Goal: Communication & Community: Ask a question

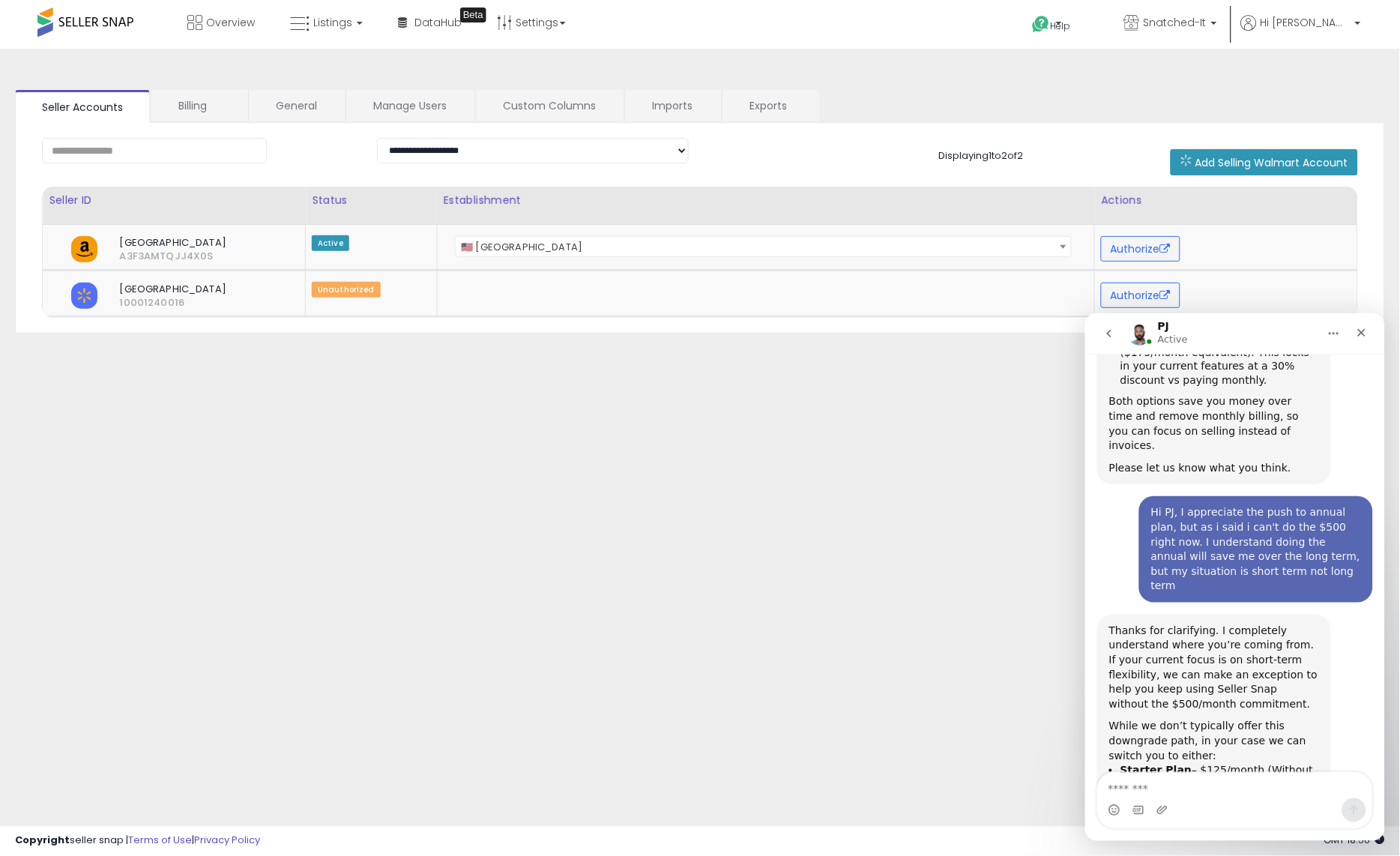
scroll to position [1314, 0]
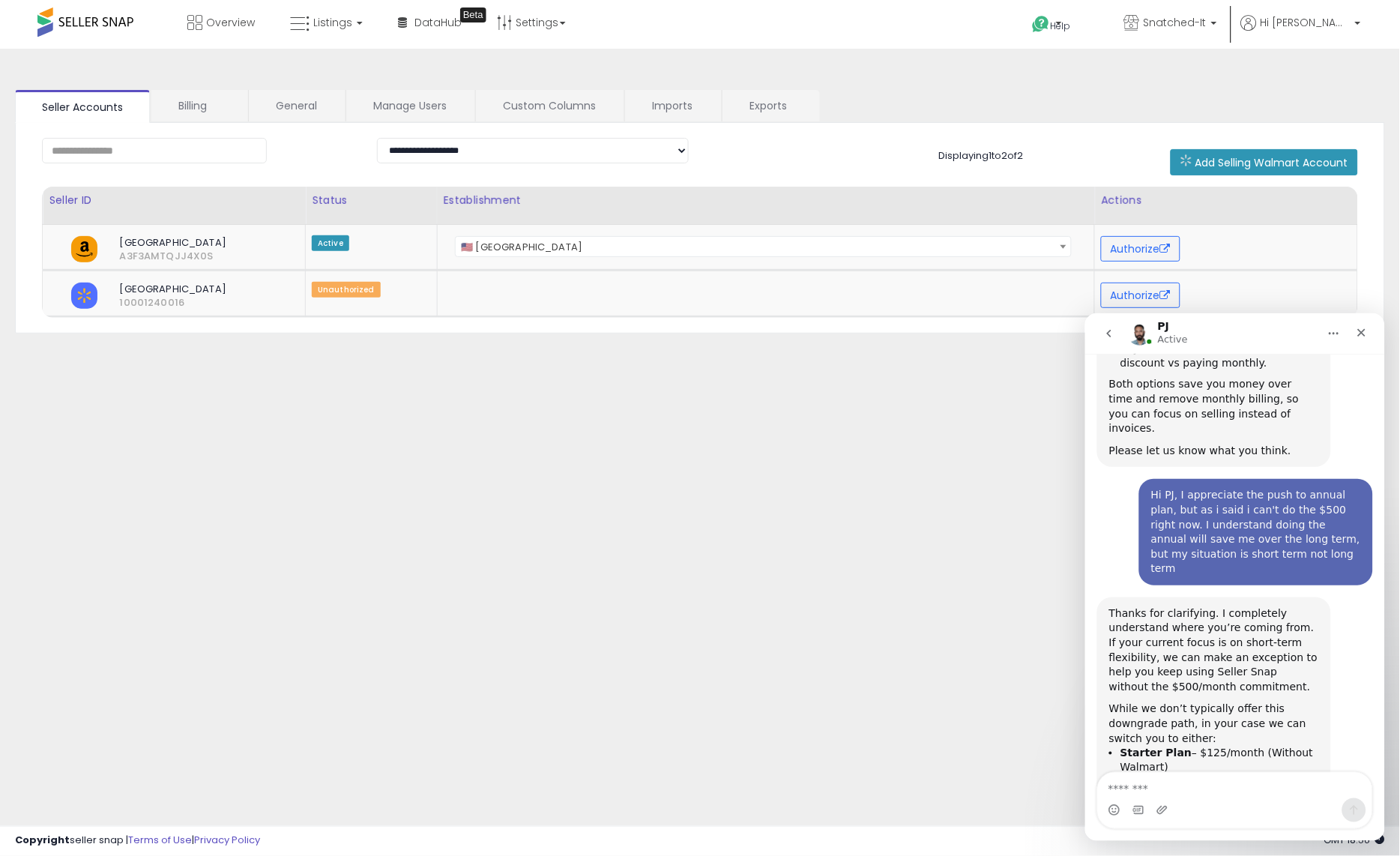
click at [1250, 777] on li "Accelerator Plan – $250/month" at bounding box center [1219, 783] width 199 height 14
click at [1207, 798] on div "Both options still give you access to Seller Snap’s core features, and you can …" at bounding box center [1213, 828] width 210 height 59
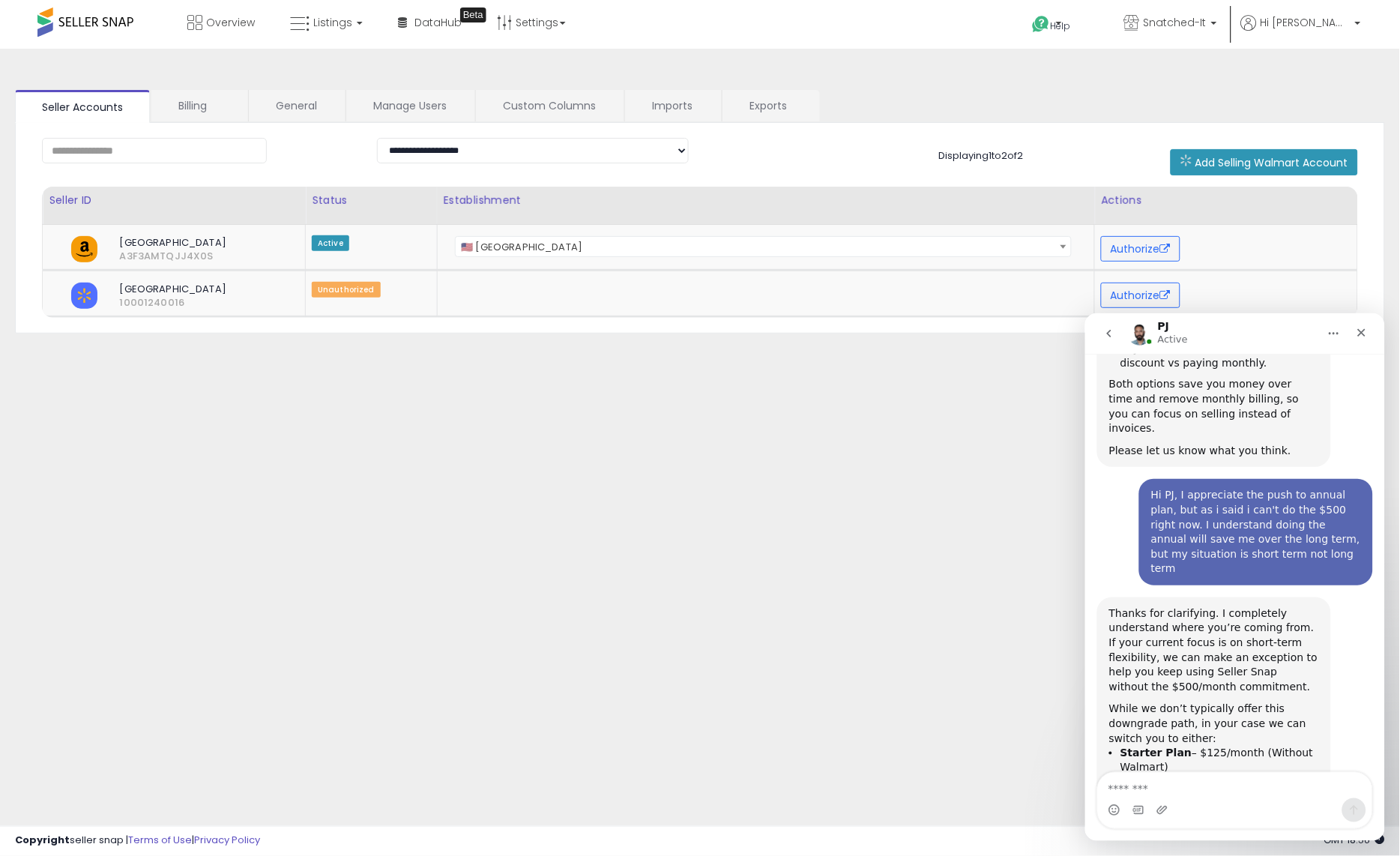
click at [1207, 798] on div "Both options still give you access to Seller Snap’s core features, and you can …" at bounding box center [1213, 828] width 210 height 59
click at [1144, 701] on div "While we don’t typically offer this downgrade path, in your case we can switch …" at bounding box center [1213, 722] width 210 height 44
drag, startPoint x: 1126, startPoint y: 532, endPoint x: 1265, endPoint y: 570, distance: 144.1
click at [1265, 606] on div "Thanks for clarifying. I completely understand where you’re coming from. If you…" at bounding box center [1213, 757] width 210 height 303
drag, startPoint x: 1242, startPoint y: 557, endPoint x: 1092, endPoint y: 525, distance: 153.4
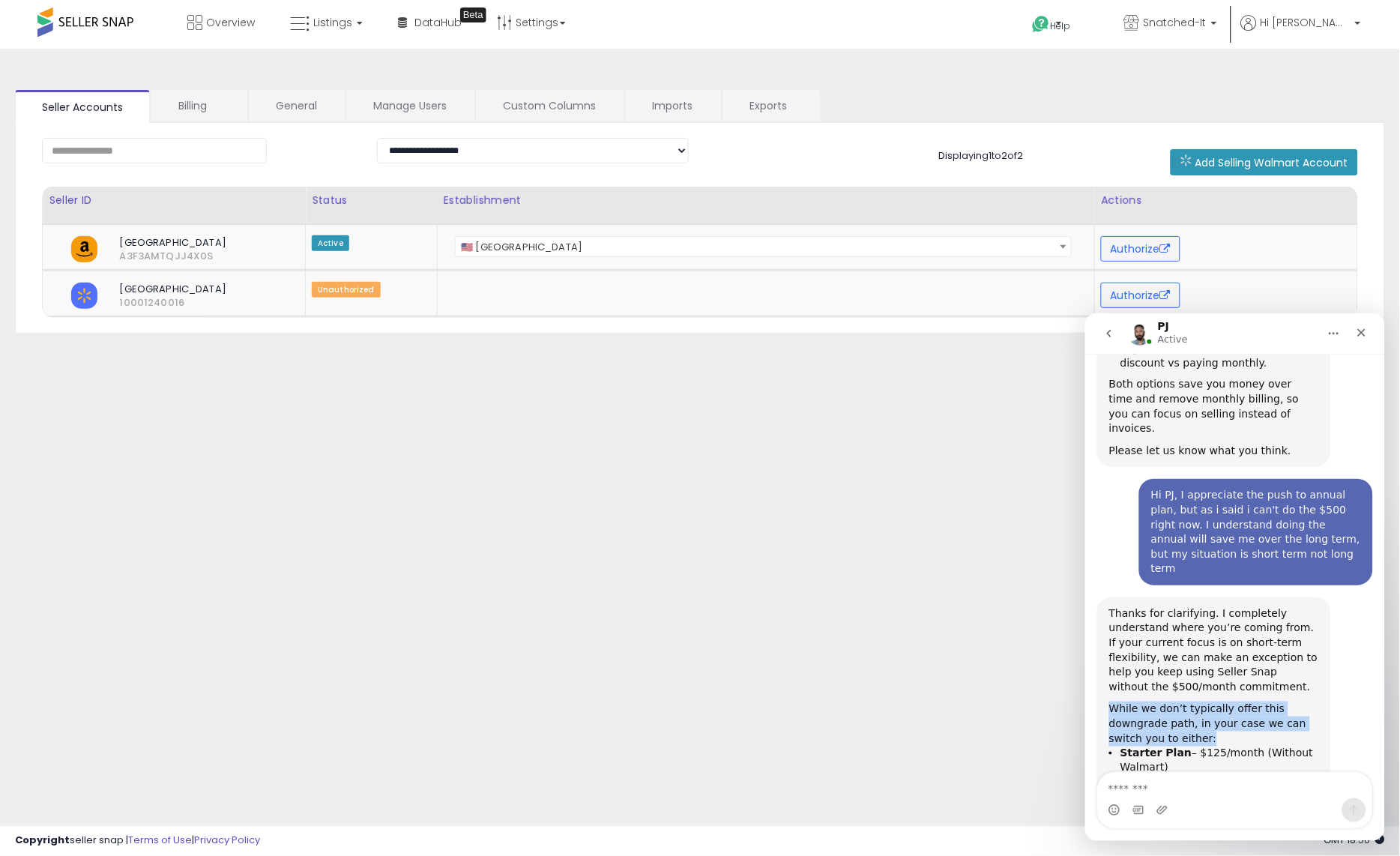
click at [1092, 525] on div "hi, im sorry, but could i have you cancel my subscription. Im not at the point …" at bounding box center [1235, 24] width 300 height 1852
click at [1102, 597] on div "Thanks for clarifying. I completely understand where you’re coming from. If you…" at bounding box center [1214, 757] width 234 height 321
drag, startPoint x: 1128, startPoint y: 628, endPoint x: 1338, endPoint y: 671, distance: 214.4
click at [1338, 672] on div "Thanks for clarifying. I completely understand where you’re coming from. If you…" at bounding box center [1235, 773] width 276 height 354
click at [1302, 798] on div "Both options still give you access to Seller Snap’s core features, and you can …" at bounding box center [1213, 828] width 210 height 59
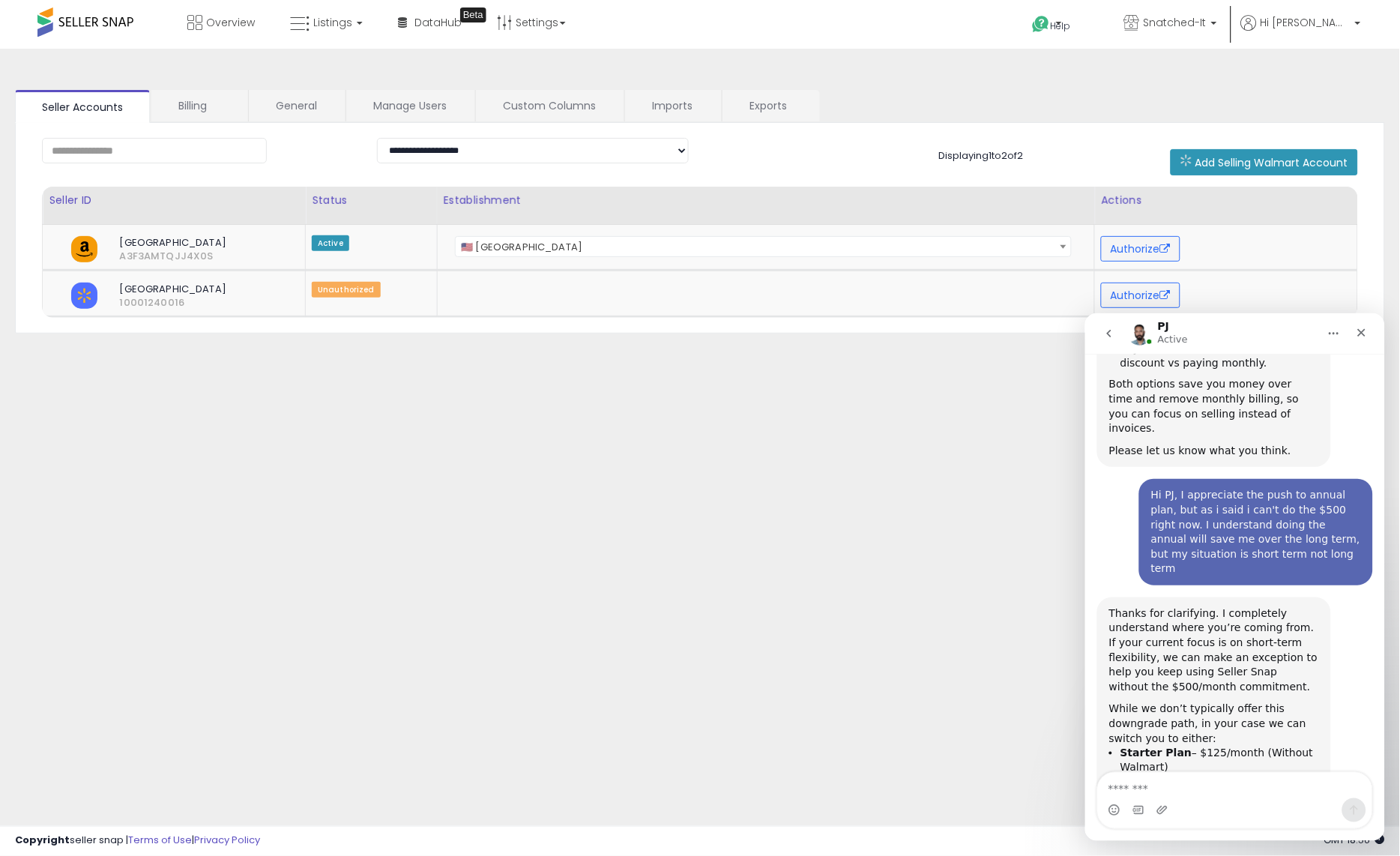
drag, startPoint x: 1240, startPoint y: 674, endPoint x: 1072, endPoint y: 619, distance: 176.8
click html "PJ Active Please provide as much detail as possible about your inquiry, and we …"
drag, startPoint x: 1191, startPoint y: 726, endPoint x: 1112, endPoint y: 686, distance: 88.5
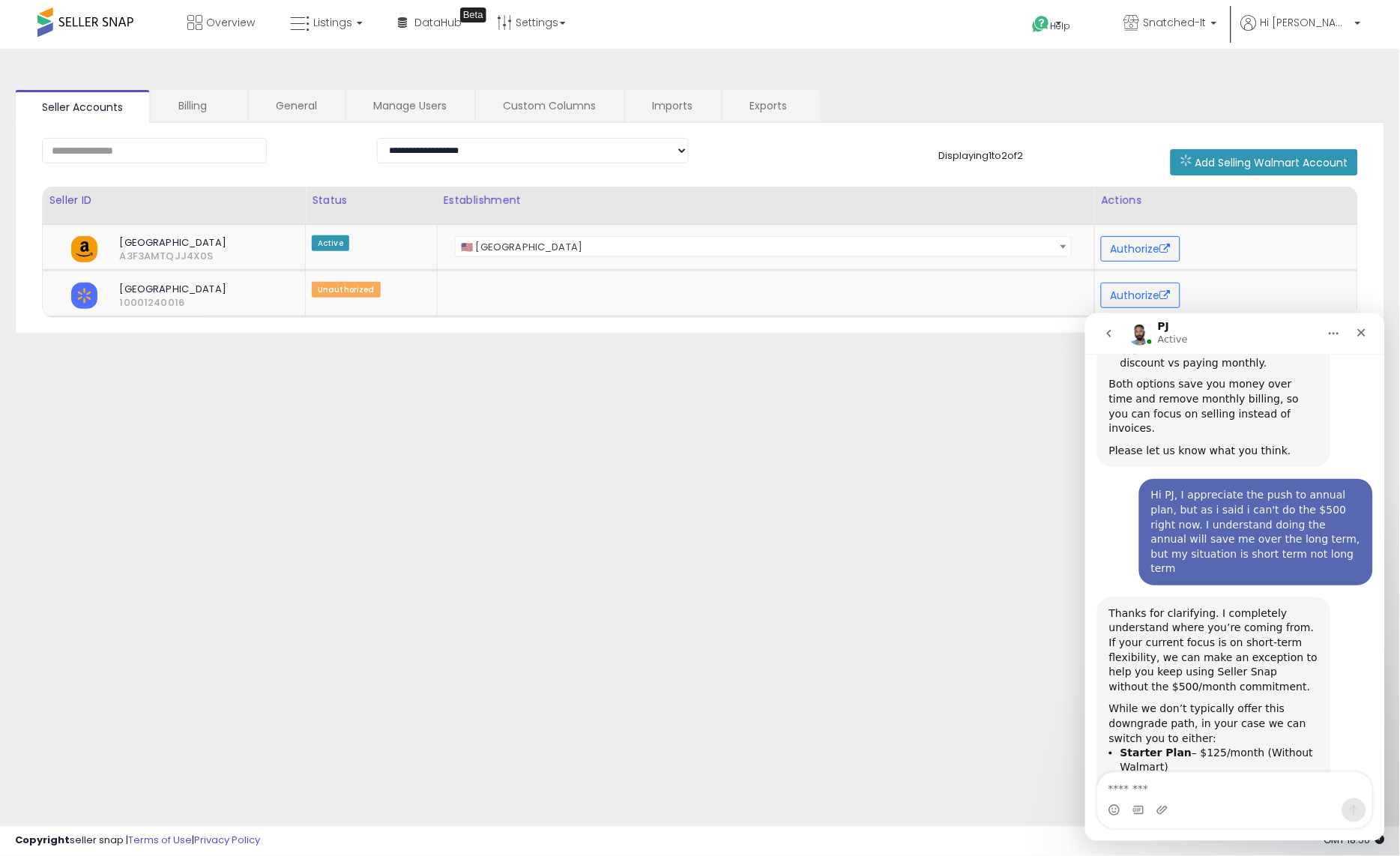
click at [1201, 782] on textarea "Message…" at bounding box center [1235, 785] width 274 height 25
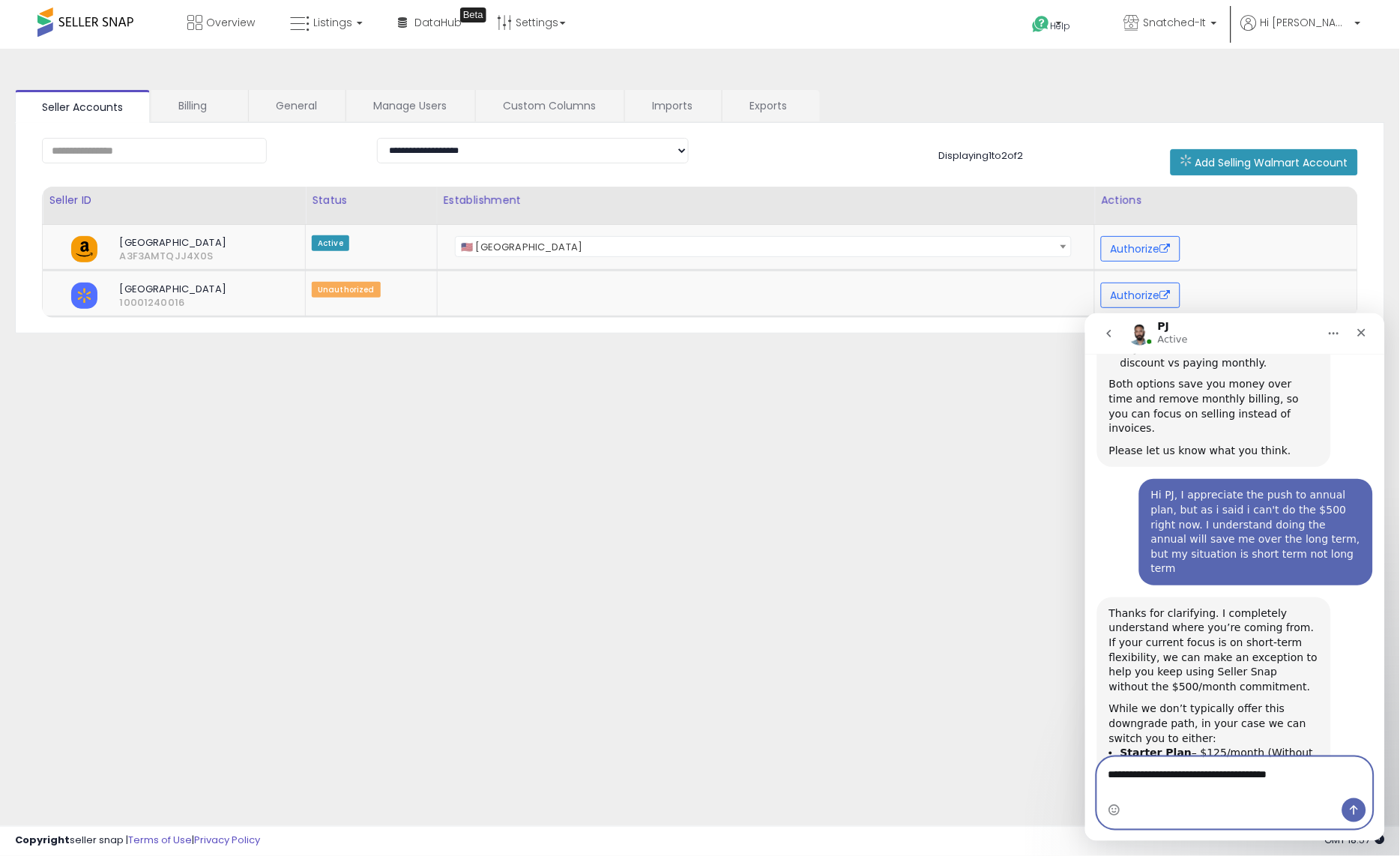
type textarea "**********"
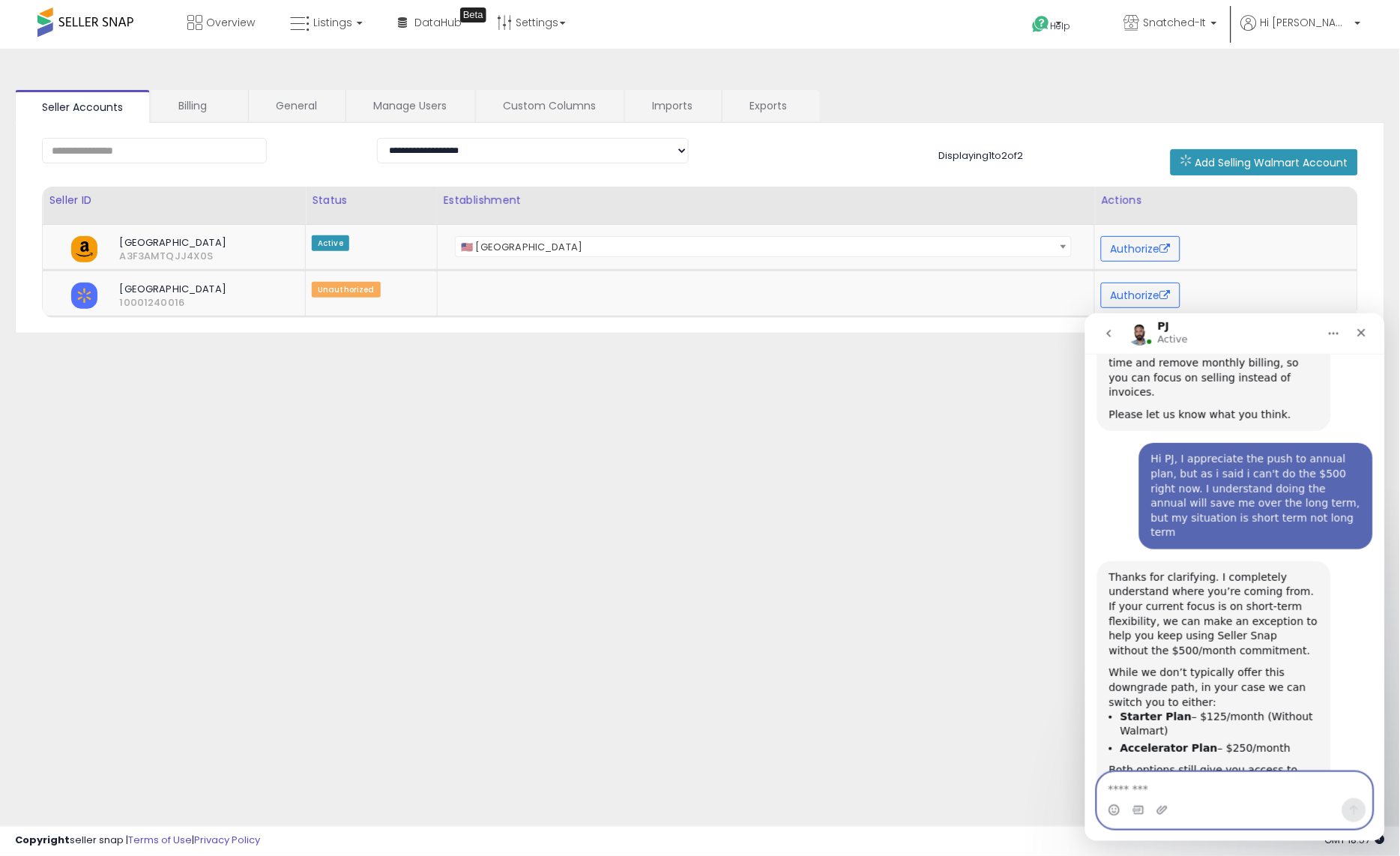
scroll to position [1359, 0]
